Goal: Check status: Check status

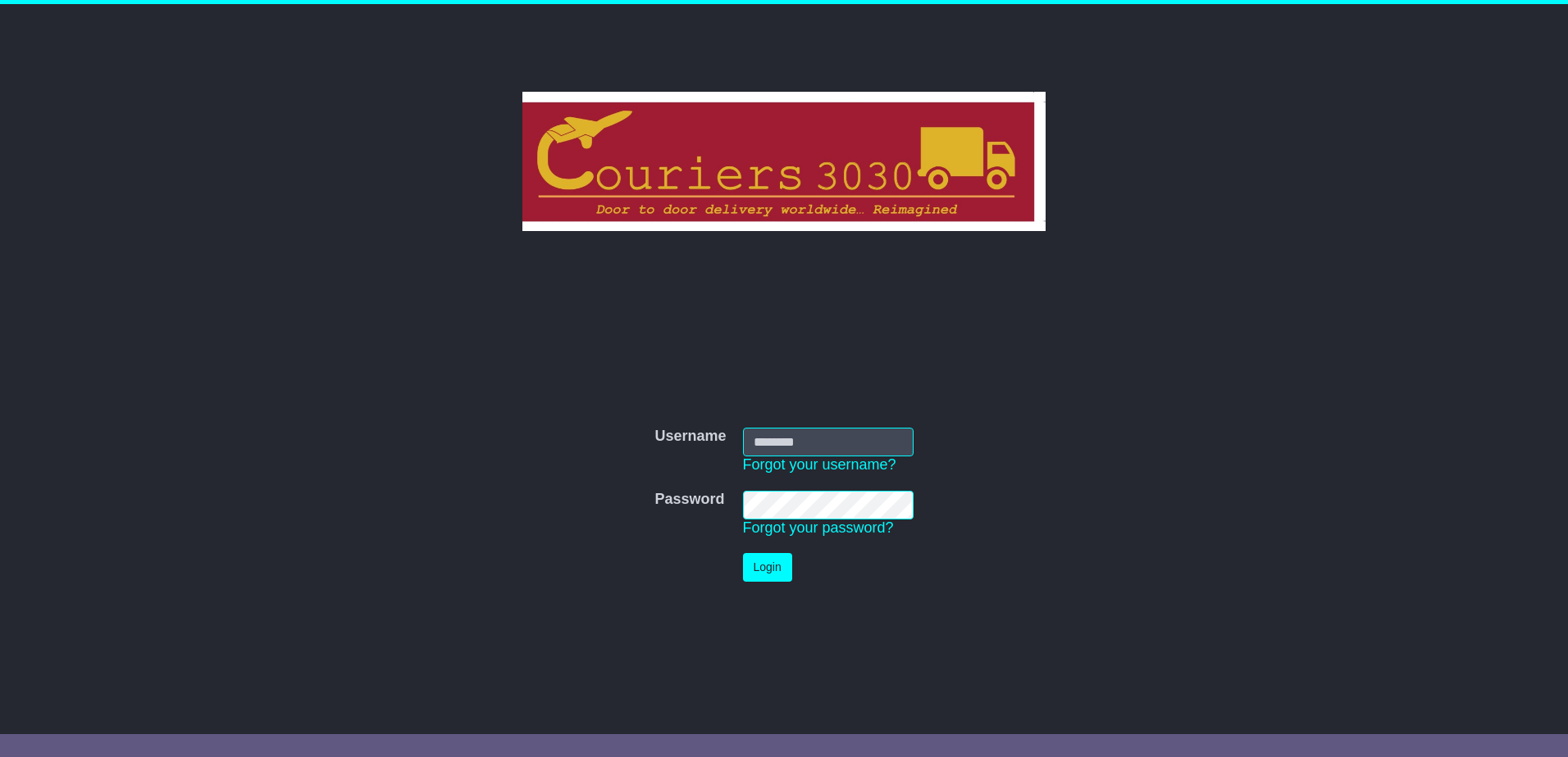
type input "********"
click at [765, 571] on button "Login" at bounding box center [767, 568] width 49 height 29
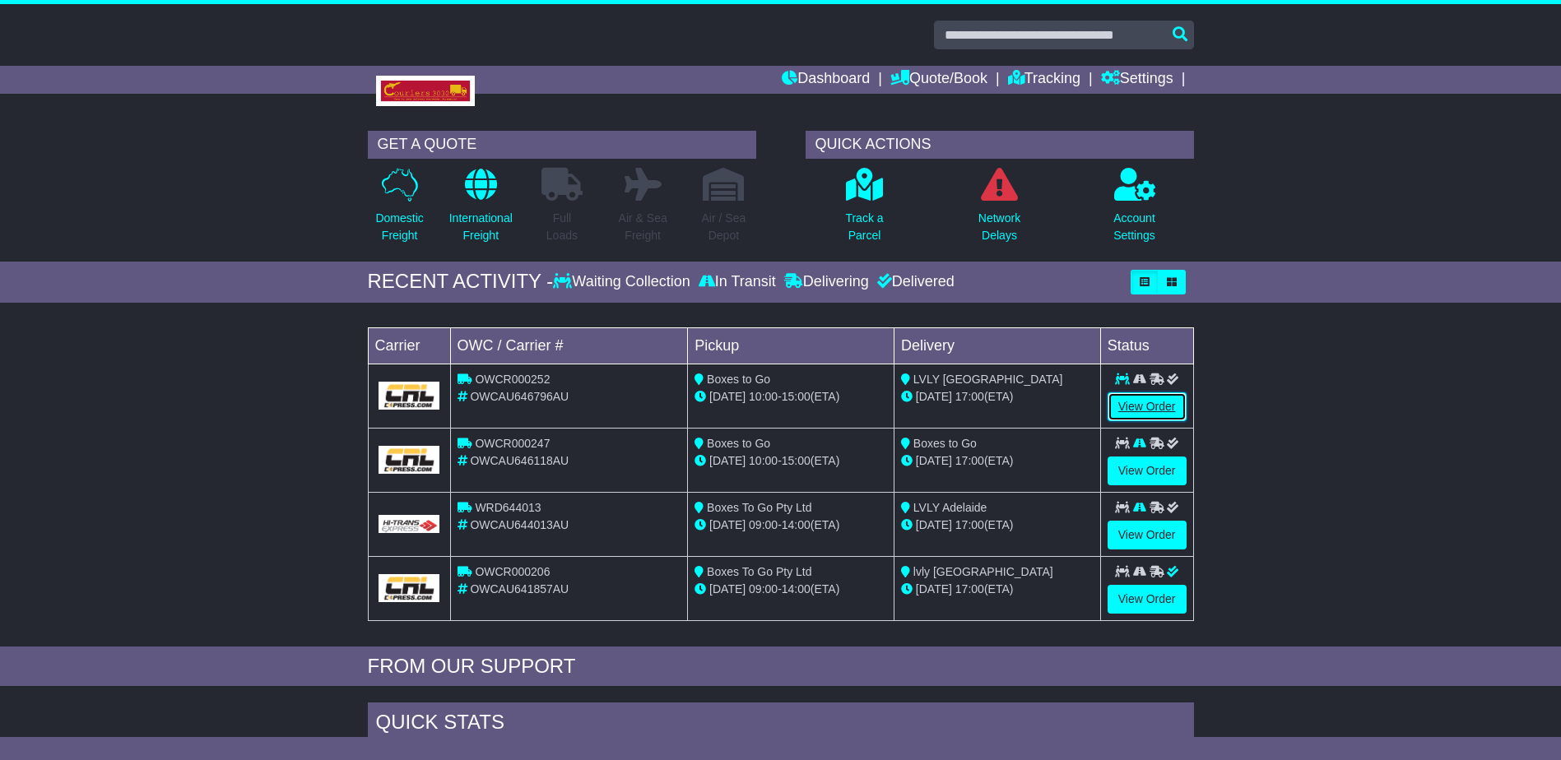
click at [1127, 404] on link "View Order" at bounding box center [1147, 407] width 79 height 29
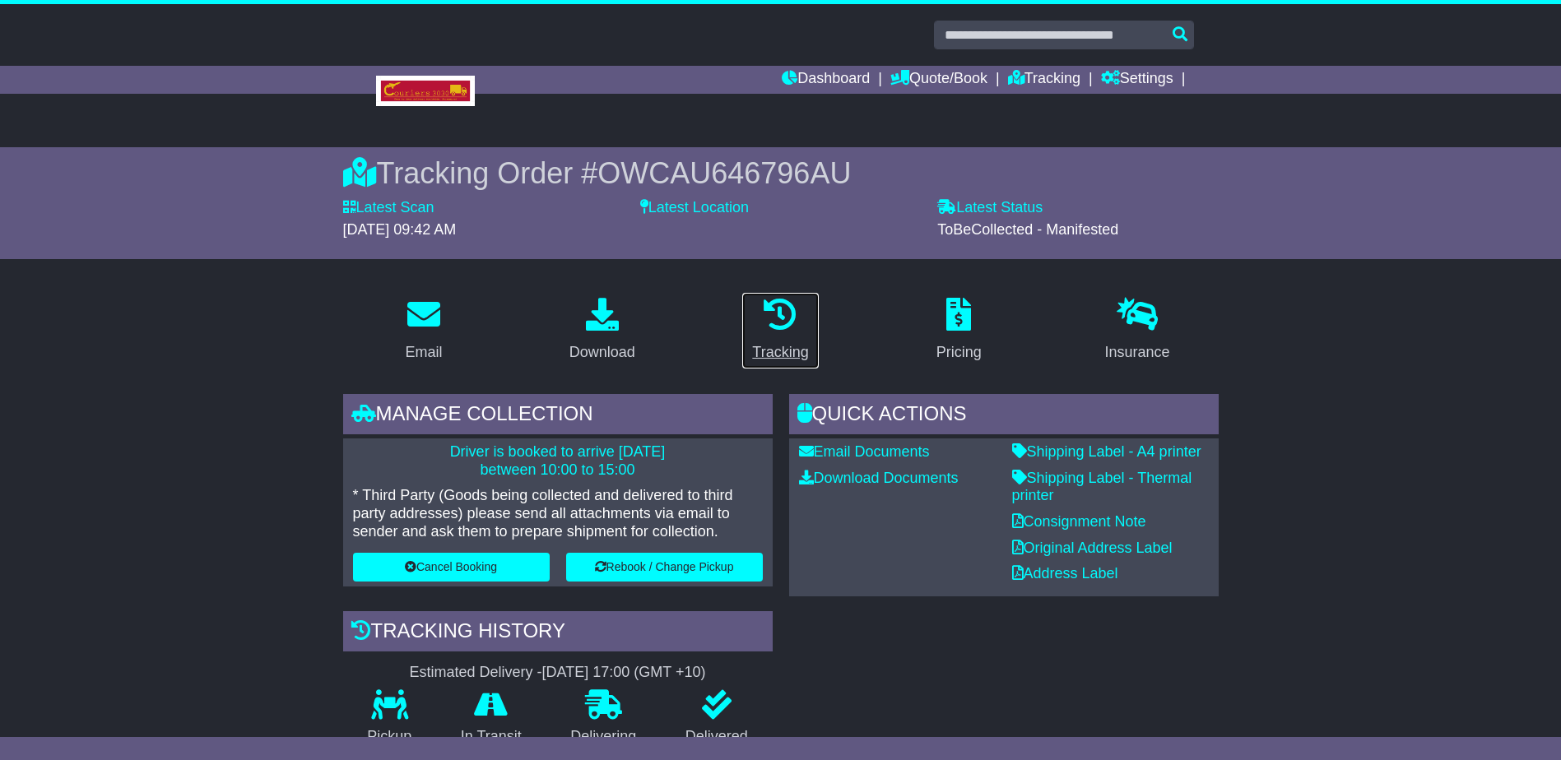
click at [780, 352] on div "Tracking" at bounding box center [780, 353] width 56 height 22
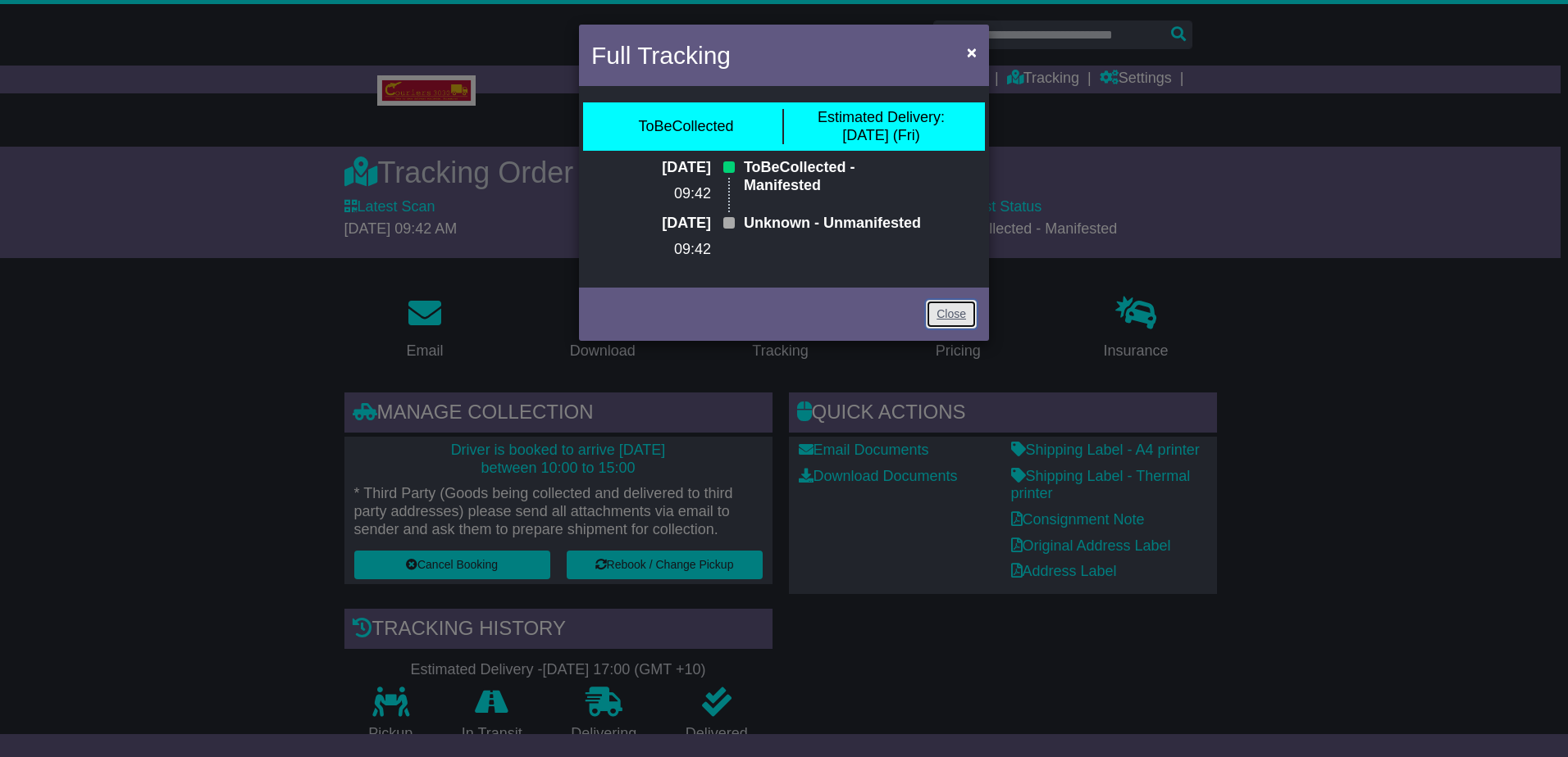
click at [942, 329] on link "Close" at bounding box center [950, 314] width 51 height 29
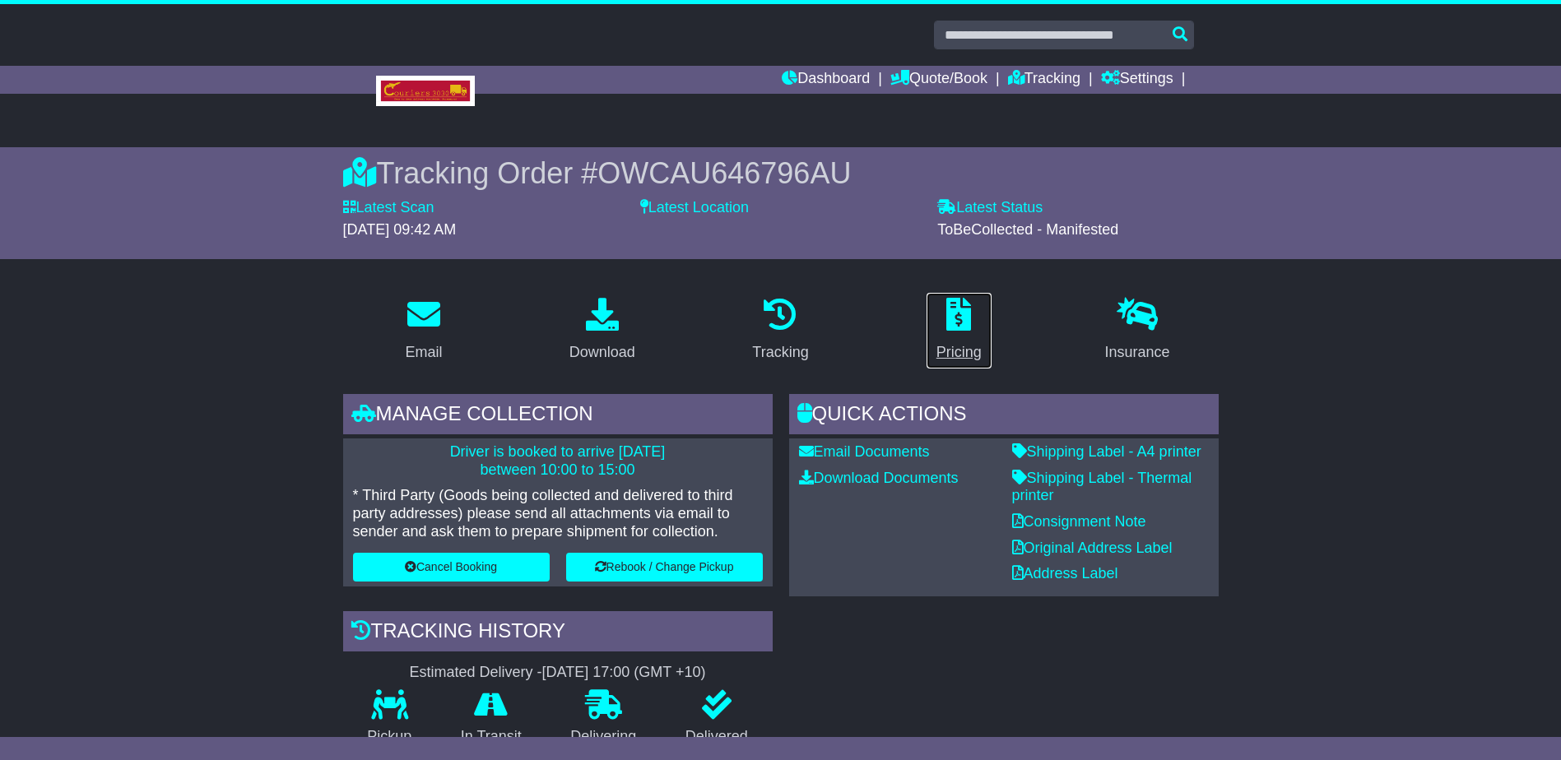
click at [955, 353] on div "Pricing" at bounding box center [959, 353] width 45 height 22
drag, startPoint x: 854, startPoint y: 170, endPoint x: 603, endPoint y: 169, distance: 251.0
click at [603, 169] on div "Tracking Order # OWCAU646796AU" at bounding box center [781, 173] width 876 height 35
copy span "OWCAU646796AU"
